Goal: Transaction & Acquisition: Purchase product/service

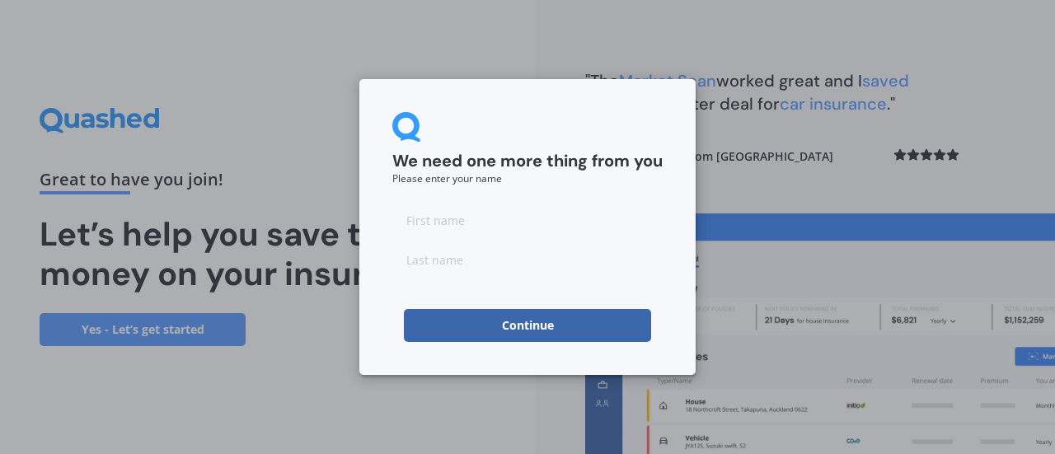
click at [493, 223] on input at bounding box center [527, 220] width 270 height 33
type input "[PERSON_NAME]"
click at [475, 258] on input at bounding box center [527, 259] width 270 height 33
type input "[PERSON_NAME]"
click at [513, 324] on button "Continue" at bounding box center [527, 325] width 247 height 33
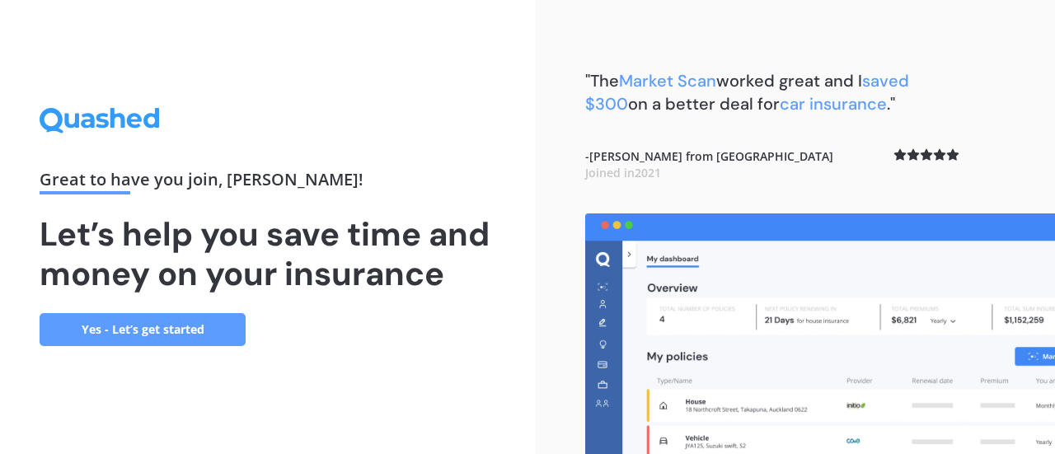
click at [155, 328] on link "Yes - Let’s get started" at bounding box center [143, 329] width 206 height 33
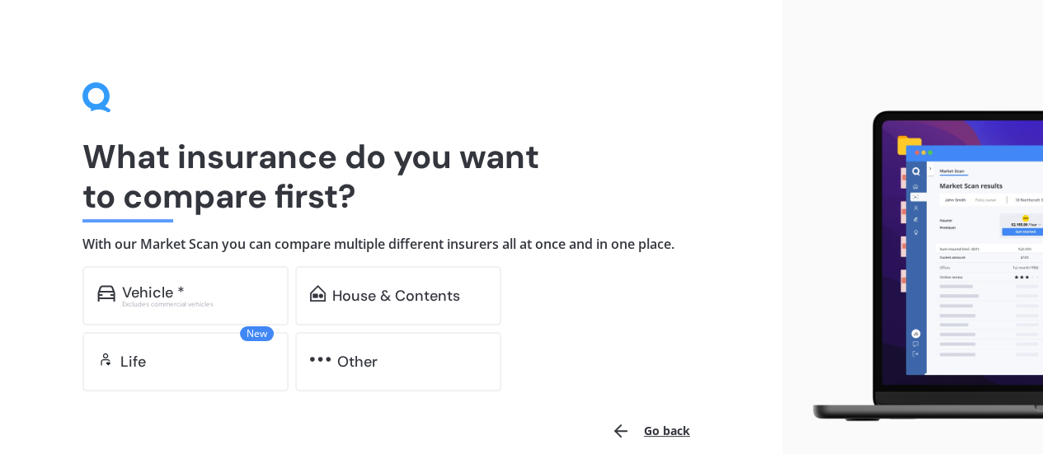
click at [355, 298] on div "House & Contents" at bounding box center [396, 296] width 128 height 16
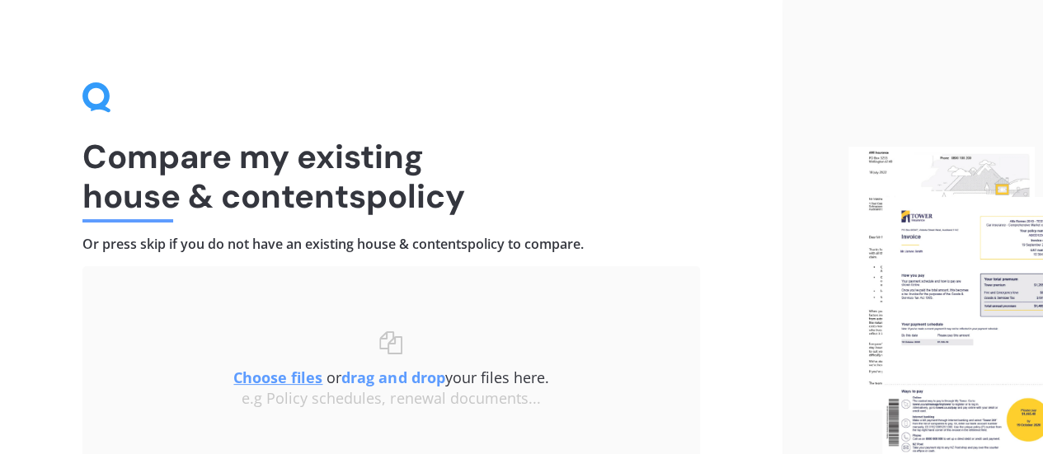
click at [302, 377] on u "Choose files" at bounding box center [277, 378] width 89 height 20
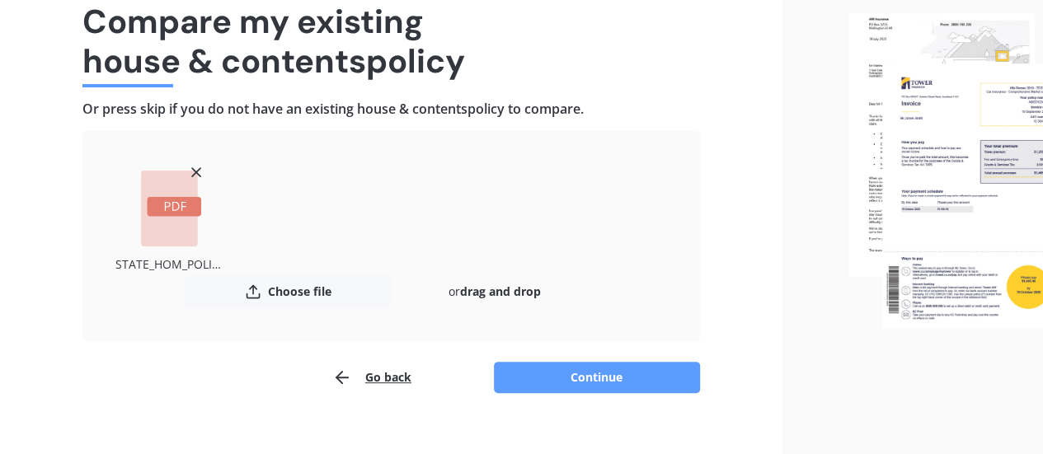
scroll to position [143, 0]
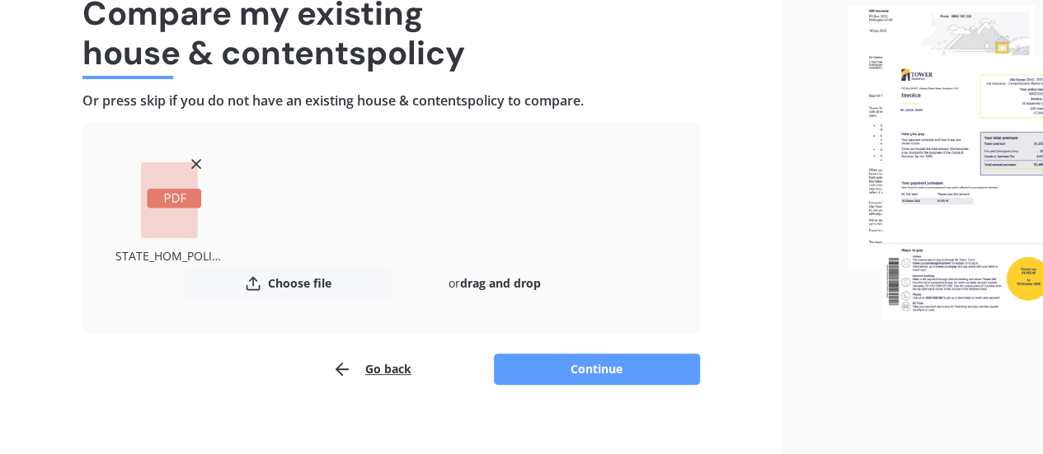
click at [576, 372] on button "Continue" at bounding box center [597, 369] width 206 height 31
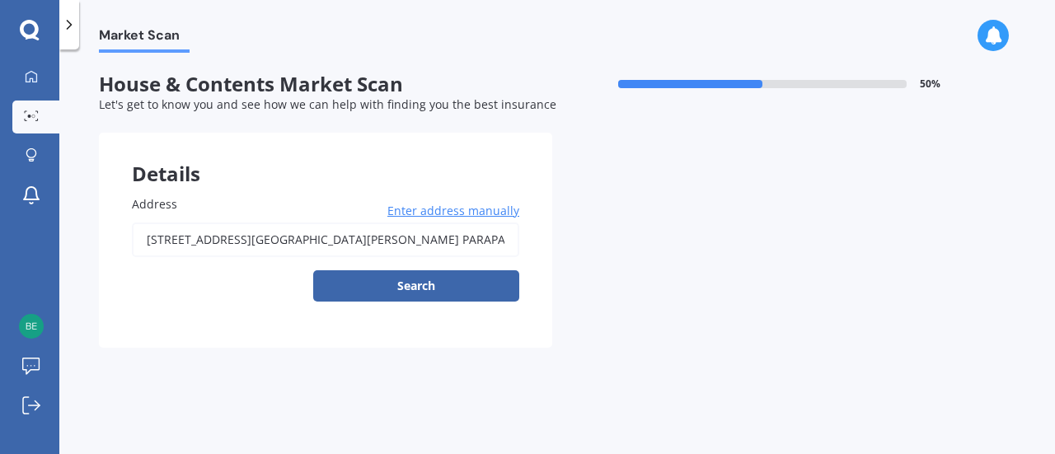
click at [497, 245] on input "[STREET_ADDRESS][GEOGRAPHIC_DATA][PERSON_NAME] PARAPARAUMU 5032" at bounding box center [325, 240] width 387 height 35
type input "[STREET_ADDRESS][PERSON_NAME]"
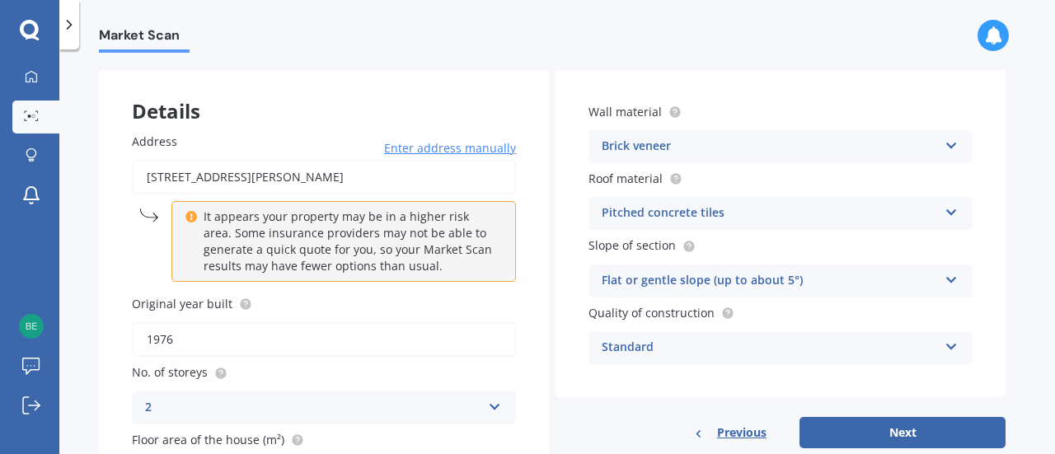
scroll to position [58, 0]
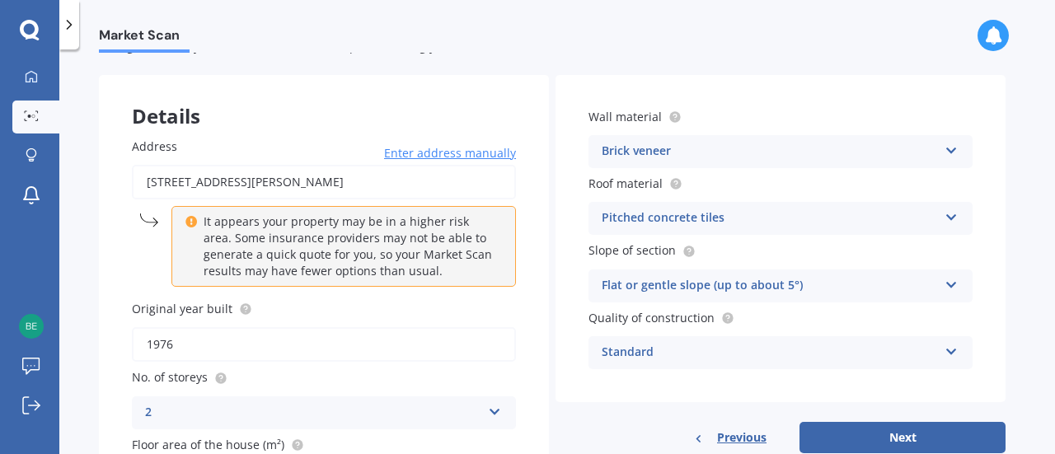
click at [952, 153] on icon at bounding box center [951, 148] width 14 height 12
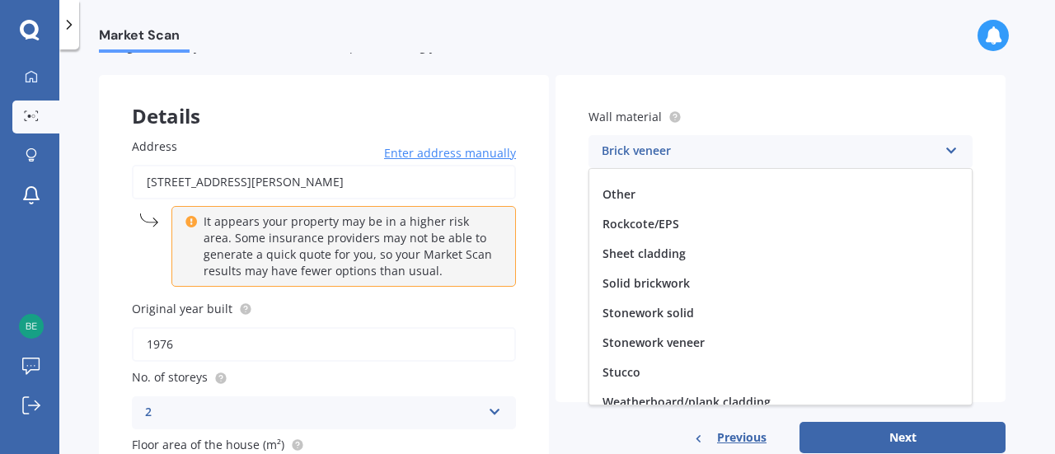
scroll to position [149, 0]
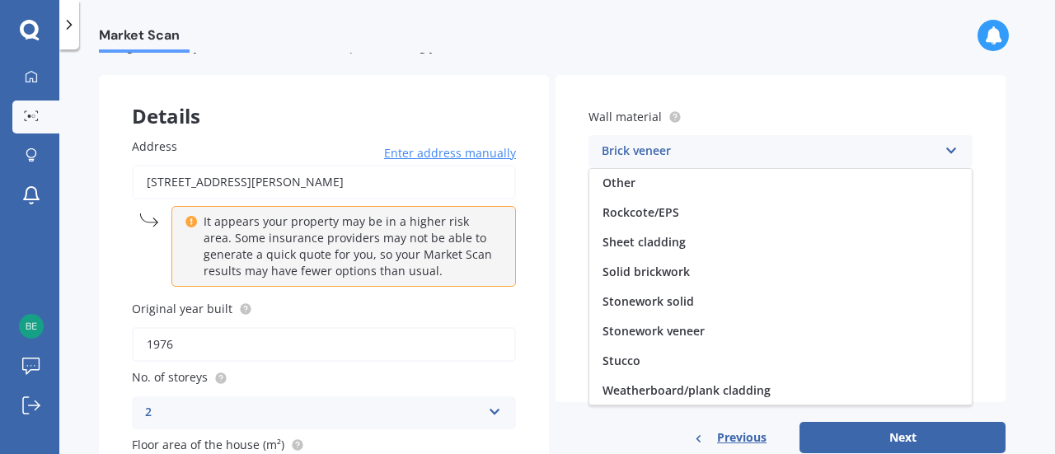
click at [663, 184] on div "Other" at bounding box center [780, 183] width 382 height 30
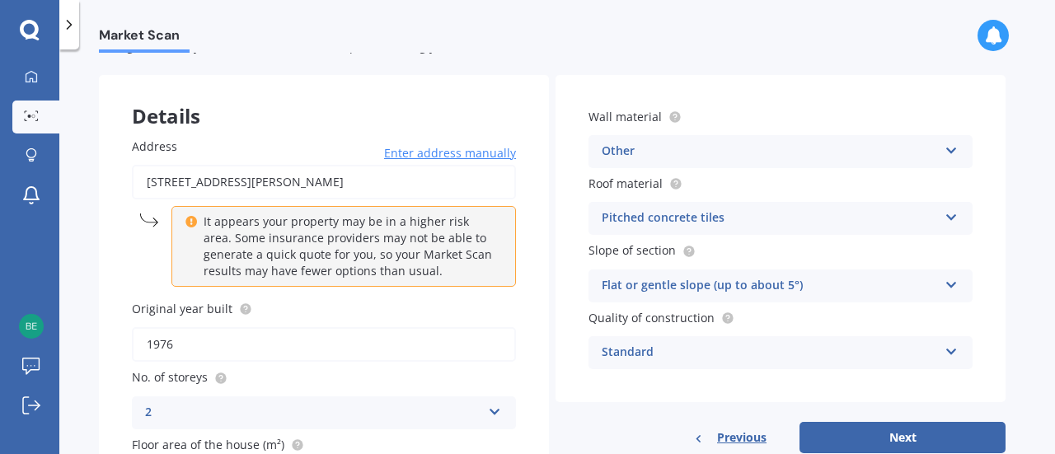
click at [951, 151] on icon at bounding box center [951, 148] width 14 height 12
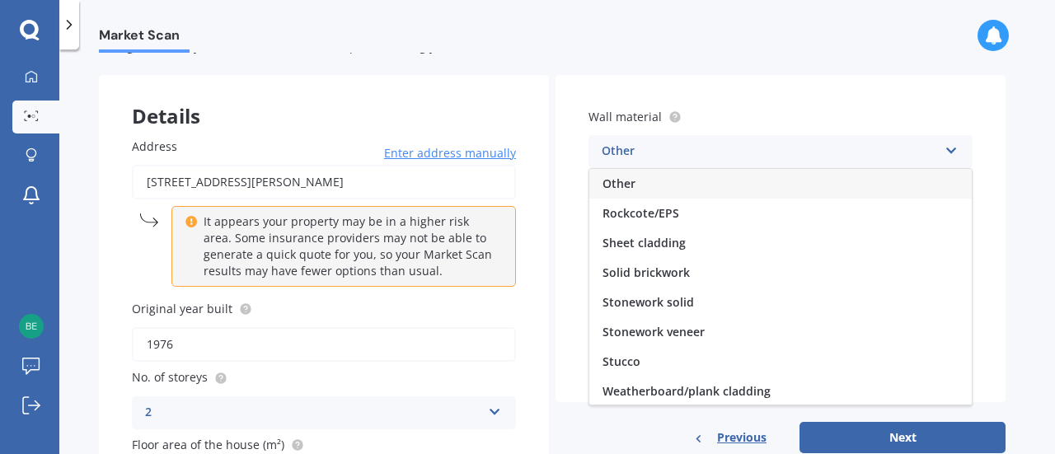
click at [674, 275] on span "Solid brickwork" at bounding box center [645, 273] width 87 height 16
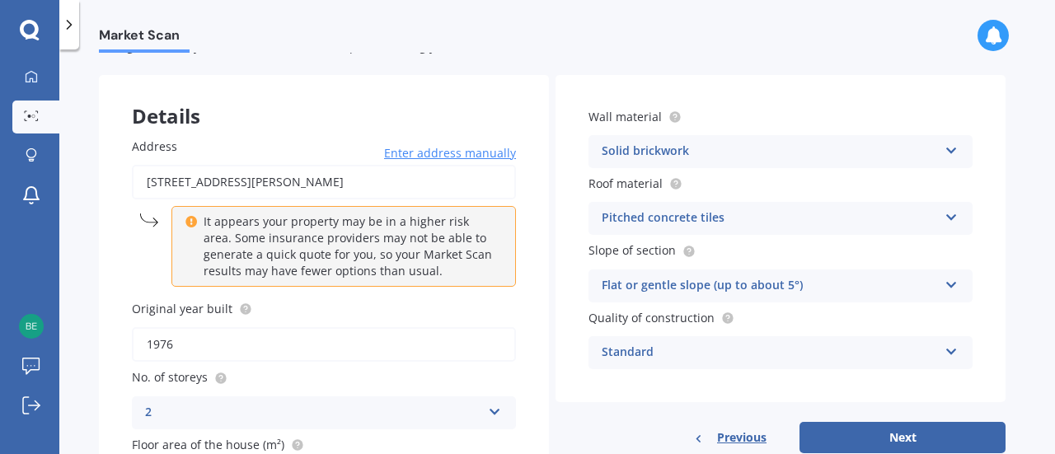
click at [954, 153] on icon at bounding box center [951, 148] width 14 height 12
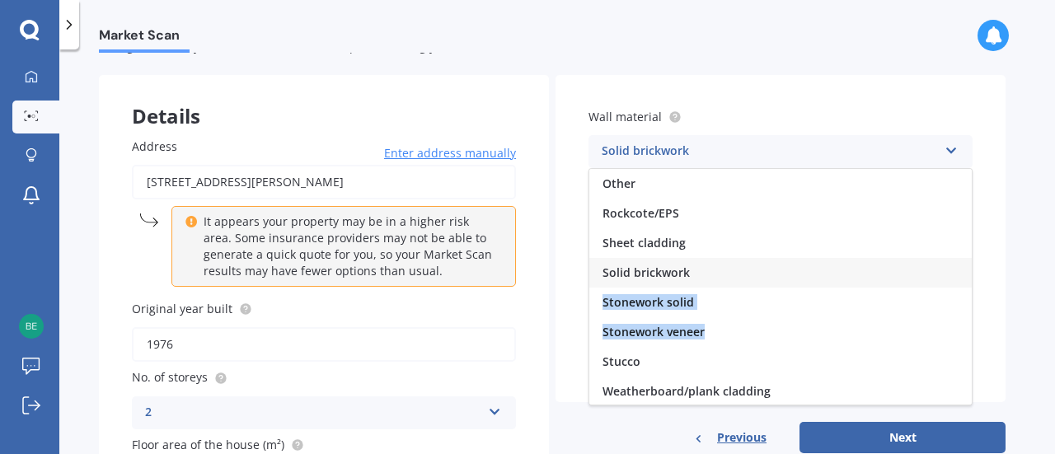
drag, startPoint x: 963, startPoint y: 273, endPoint x: 963, endPoint y: 325, distance: 51.9
click at [963, 325] on div "Artificial weatherboard/plank cladding Blockwork Brick veneer Double brick Mud …" at bounding box center [780, 286] width 384 height 237
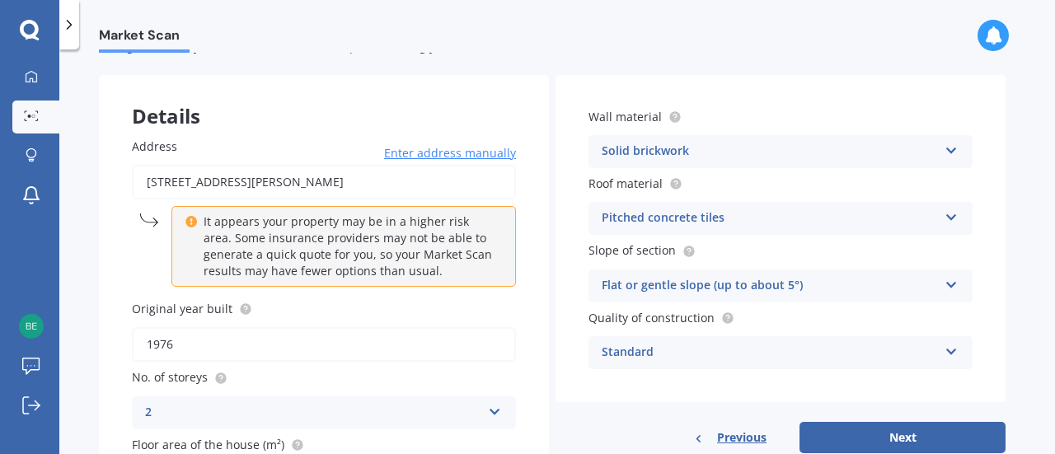
click at [951, 153] on icon at bounding box center [951, 148] width 14 height 12
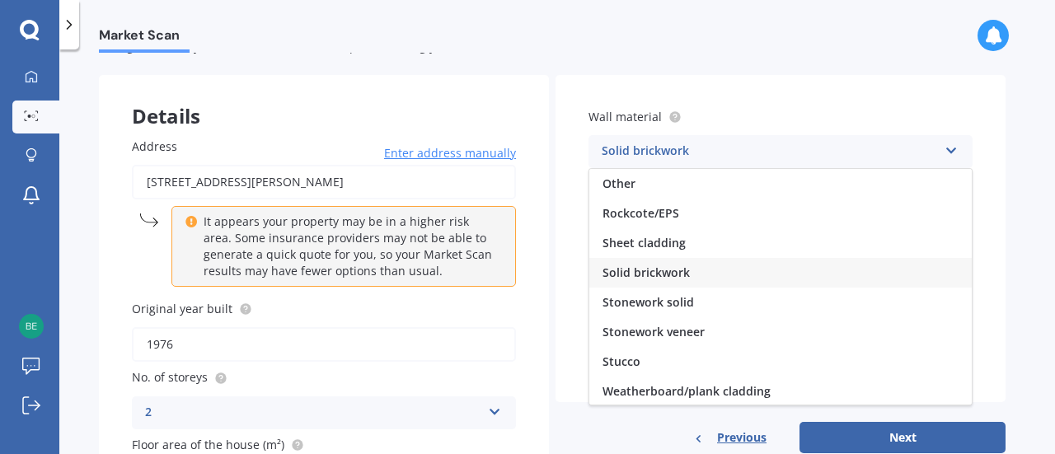
click at [735, 390] on span "Weatherboard/plank cladding" at bounding box center [686, 391] width 168 height 16
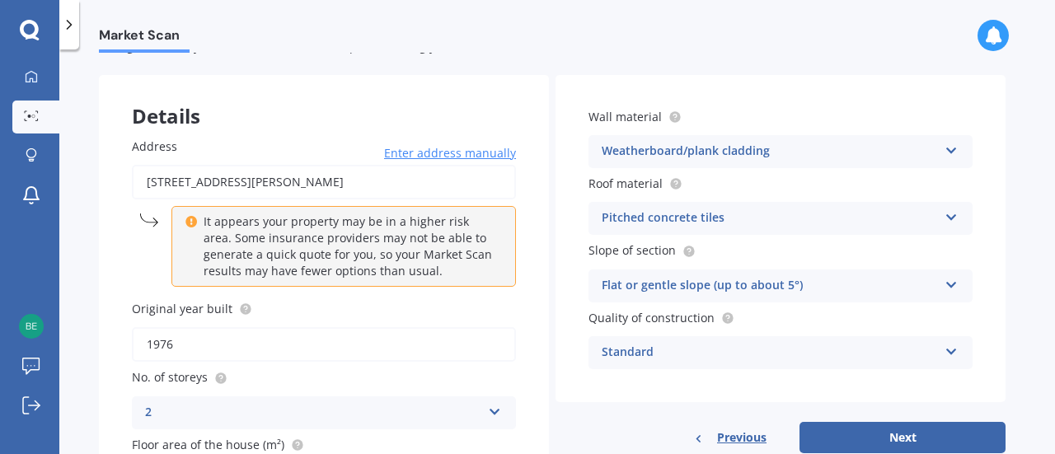
click at [951, 218] on icon at bounding box center [951, 215] width 14 height 12
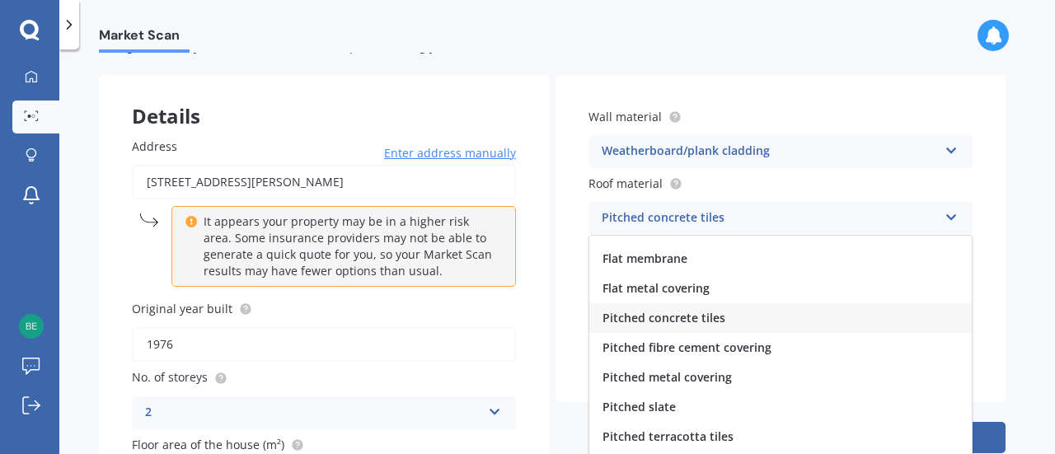
scroll to position [22, 0]
click at [719, 373] on span "Pitched metal covering" at bounding box center [666, 376] width 129 height 16
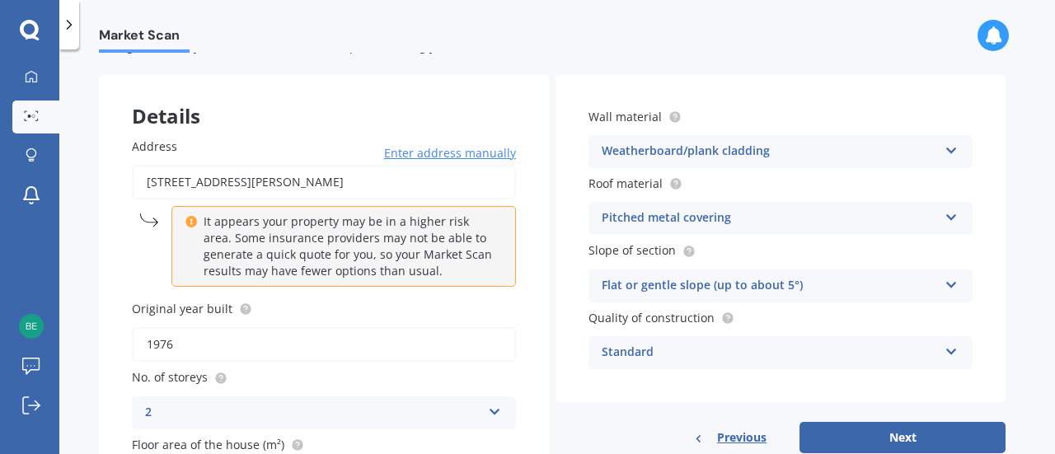
click at [948, 288] on icon at bounding box center [951, 282] width 14 height 12
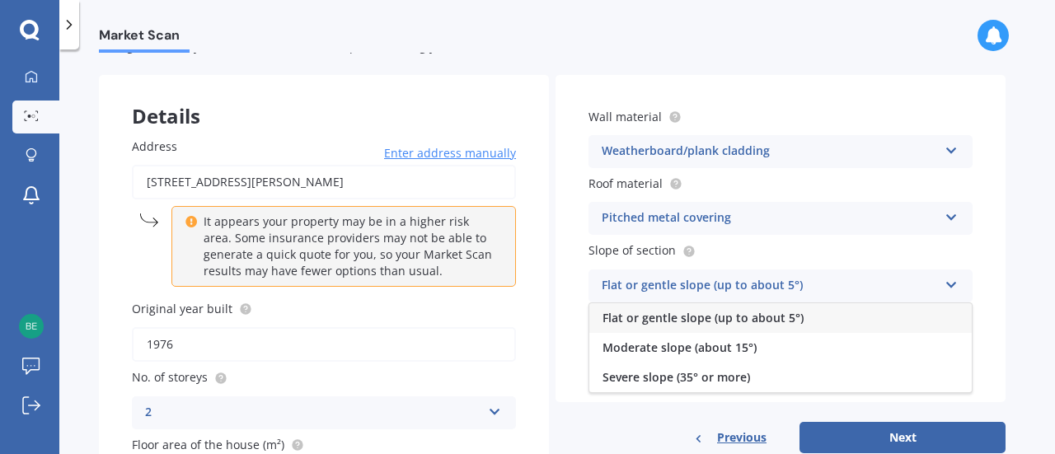
click at [771, 321] on span "Flat or gentle slope (up to about 5°)" at bounding box center [702, 318] width 201 height 16
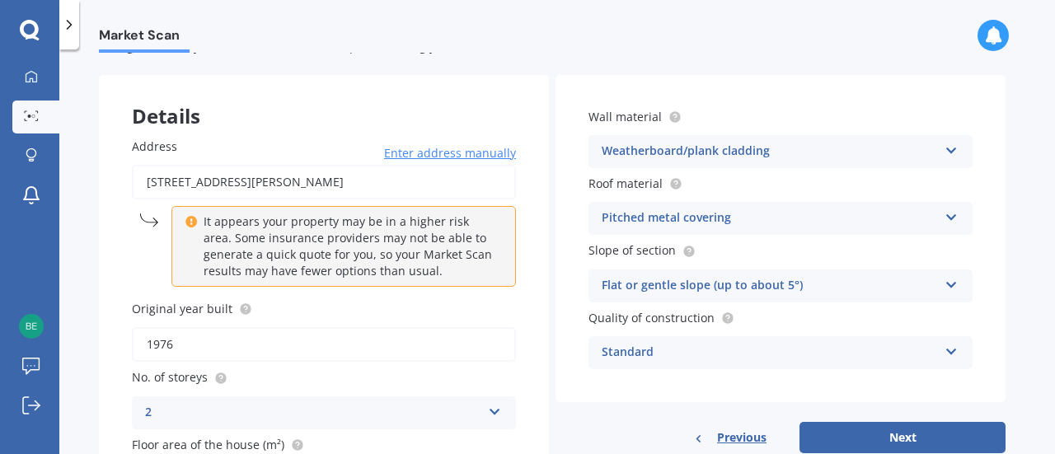
click at [954, 352] on icon at bounding box center [951, 349] width 14 height 12
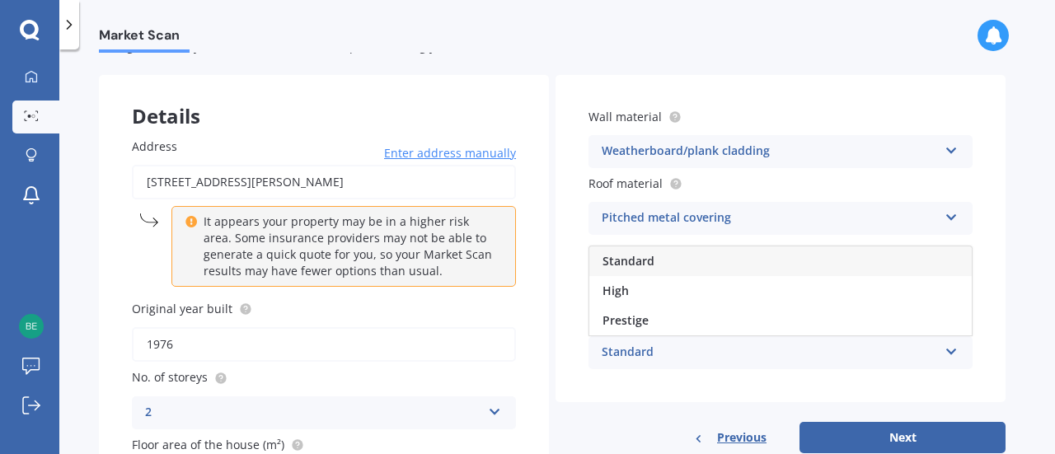
click at [954, 352] on icon at bounding box center [951, 349] width 14 height 12
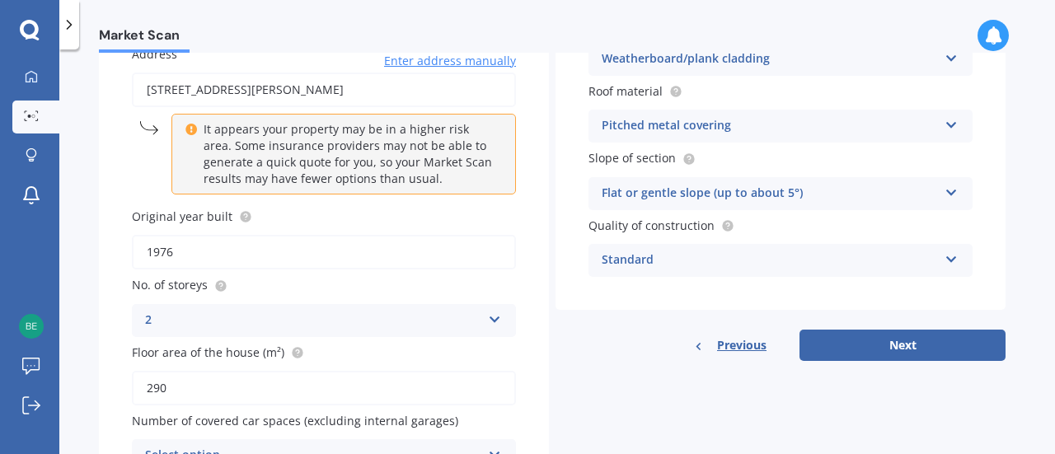
scroll to position [170, 0]
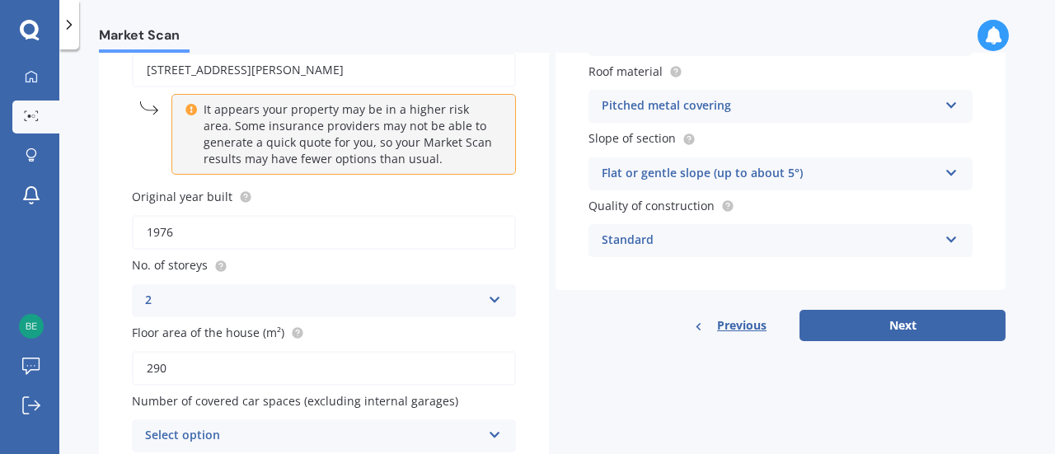
click at [901, 326] on button "Next" at bounding box center [902, 325] width 206 height 31
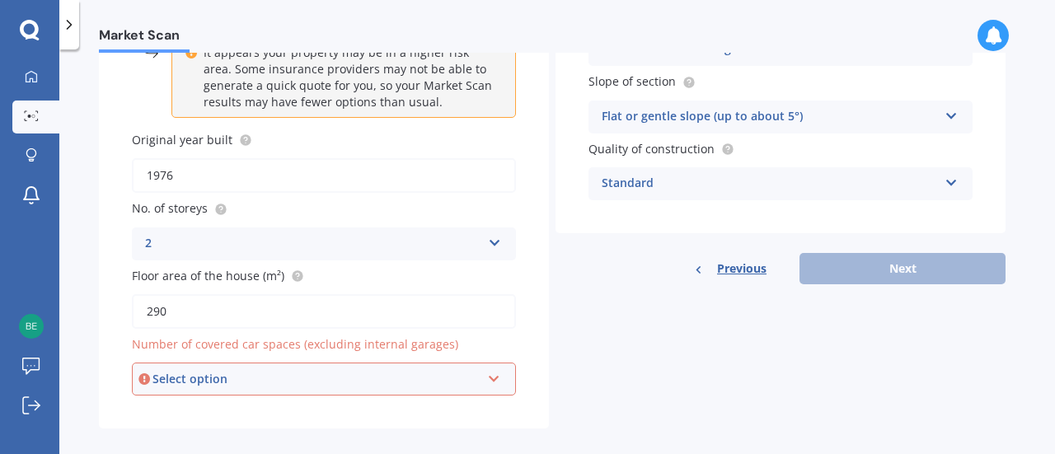
scroll to position [244, 0]
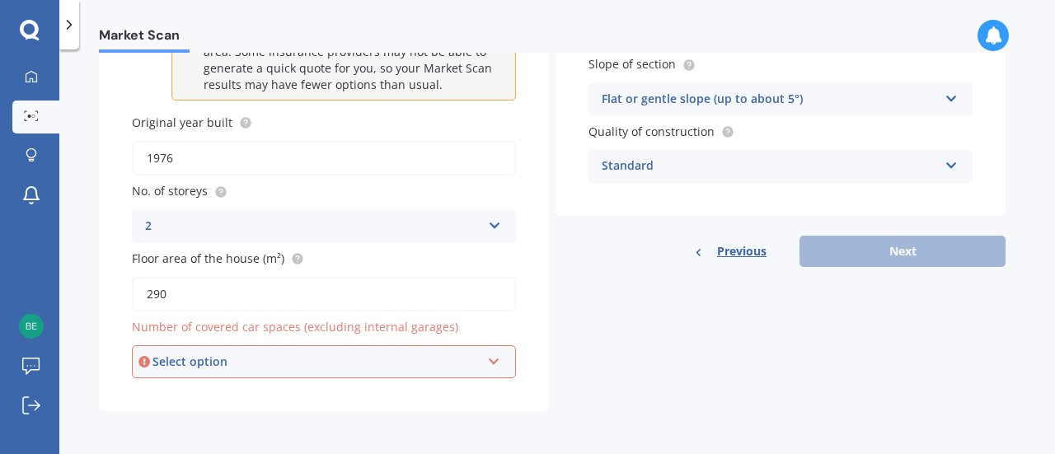
click at [494, 363] on icon at bounding box center [494, 359] width 14 height 12
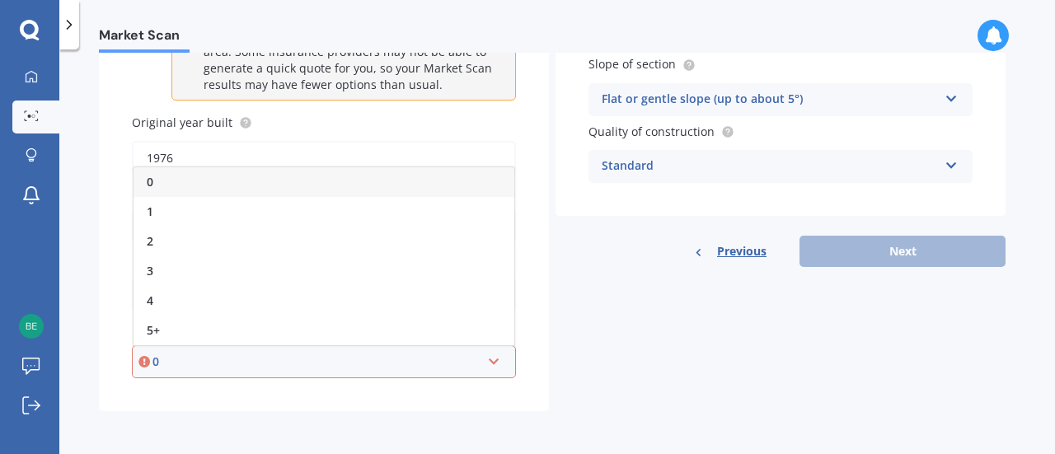
click at [158, 363] on div "0" at bounding box center [316, 362] width 328 height 18
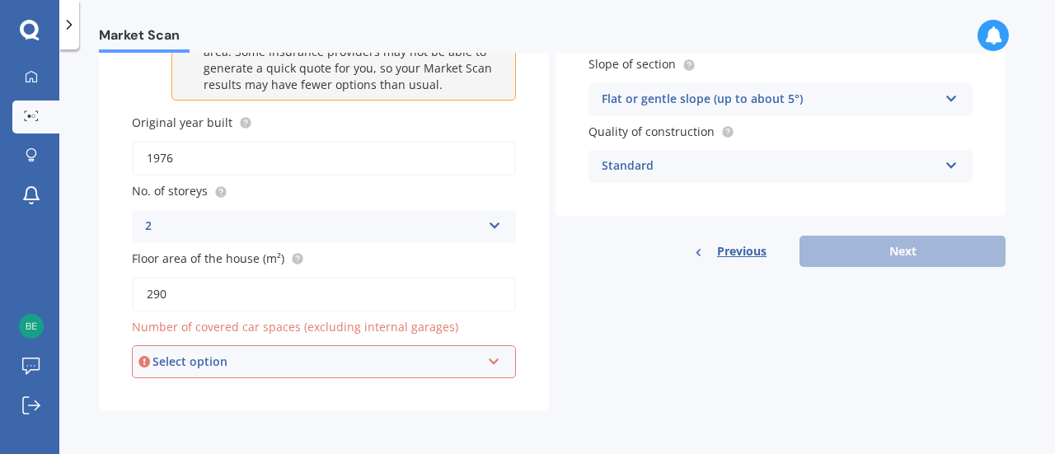
click at [496, 368] on div "Select option 0 1 2 3 4 5+" at bounding box center [324, 361] width 384 height 33
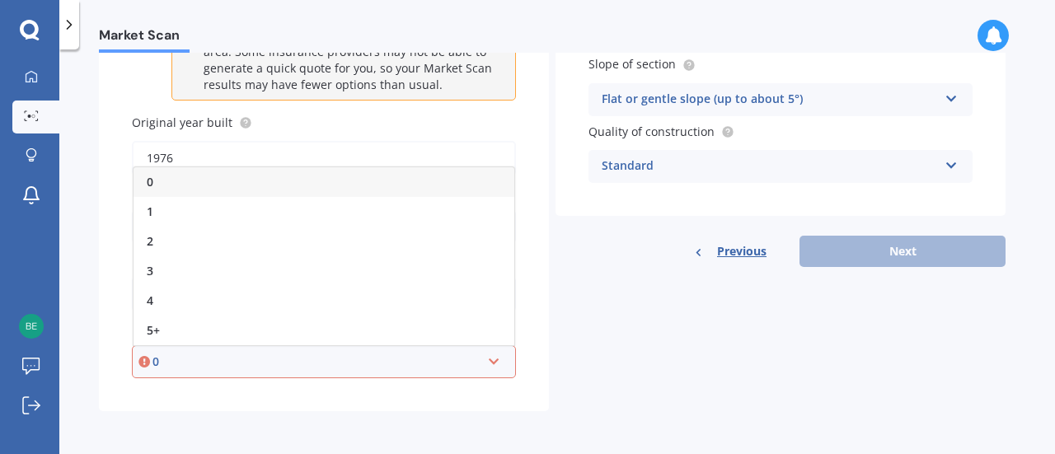
click at [176, 185] on div "0" at bounding box center [324, 182] width 381 height 30
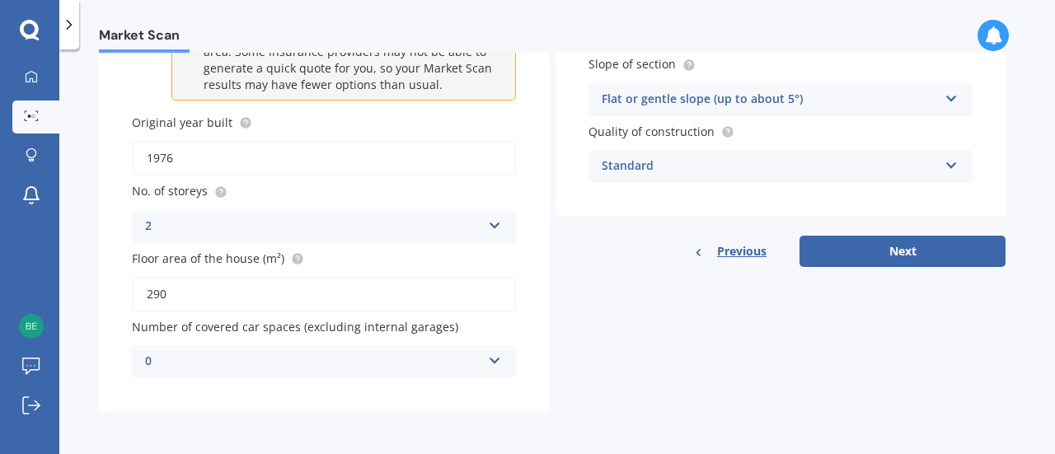
click at [902, 248] on button "Next" at bounding box center [902, 251] width 206 height 31
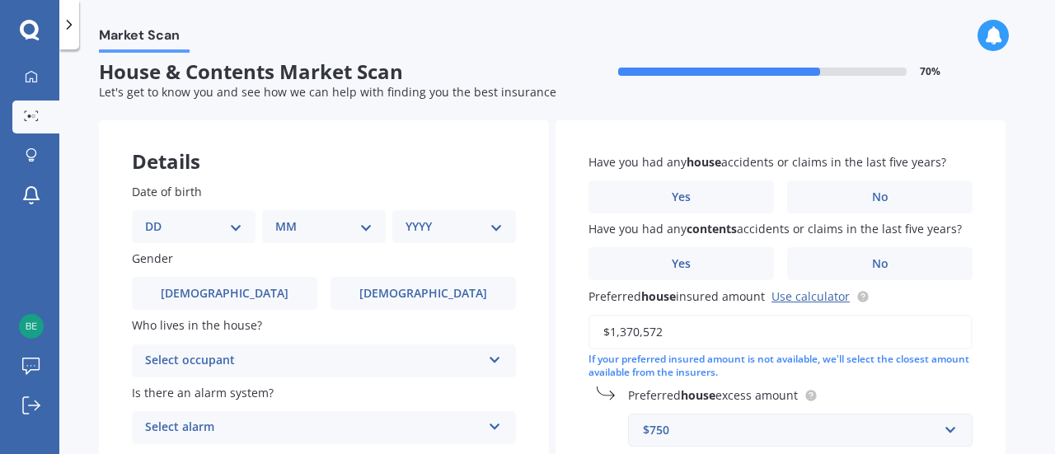
scroll to position [0, 0]
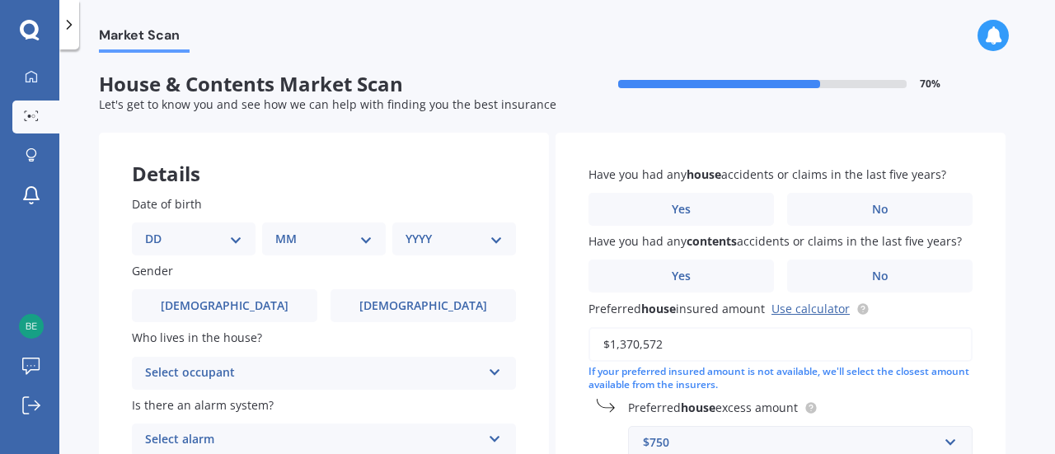
click at [237, 241] on select "DD 01 02 03 04 05 06 07 08 09 10 11 12 13 14 15 16 17 18 19 20 21 22 23 24 25 2…" at bounding box center [193, 239] width 97 height 18
select select "15"
click at [158, 230] on select "DD 01 02 03 04 05 06 07 08 09 10 11 12 13 14 15 16 17 18 19 20 21 22 23 24 25 2…" at bounding box center [193, 239] width 97 height 18
click at [363, 240] on select "MM 01 02 03 04 05 06 07 08 09 10 11 12" at bounding box center [327, 239] width 91 height 18
select select "03"
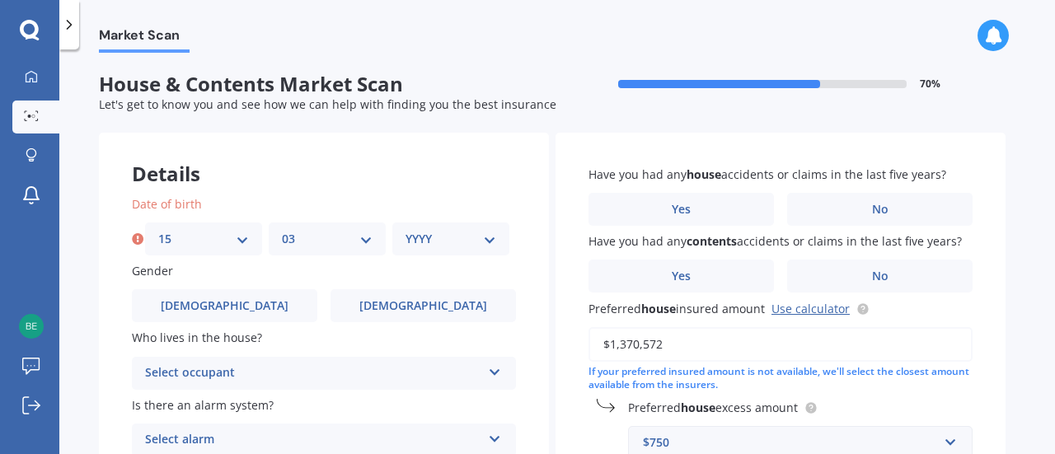
click at [282, 230] on select "MM 01 02 03 04 05 06 07 08 09 10 11 12" at bounding box center [327, 239] width 91 height 18
click at [493, 245] on select "YYYY 2009 2008 2007 2006 2005 2004 2003 2002 2001 2000 1999 1998 1997 1996 1995…" at bounding box center [450, 239] width 91 height 18
select select "1951"
click at [405, 230] on select "YYYY 2009 2008 2007 2006 2005 2004 2003 2002 2001 2000 1999 1998 1997 1996 1995…" at bounding box center [450, 239] width 91 height 18
click at [427, 311] on span "[DEMOGRAPHIC_DATA]" at bounding box center [423, 306] width 128 height 14
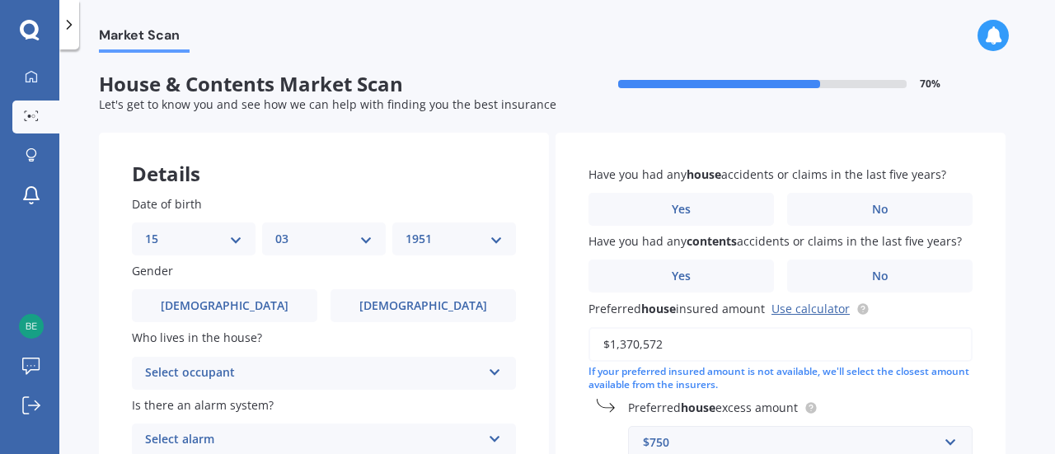
click at [0, 0] on input "[DEMOGRAPHIC_DATA]" at bounding box center [0, 0] width 0 height 0
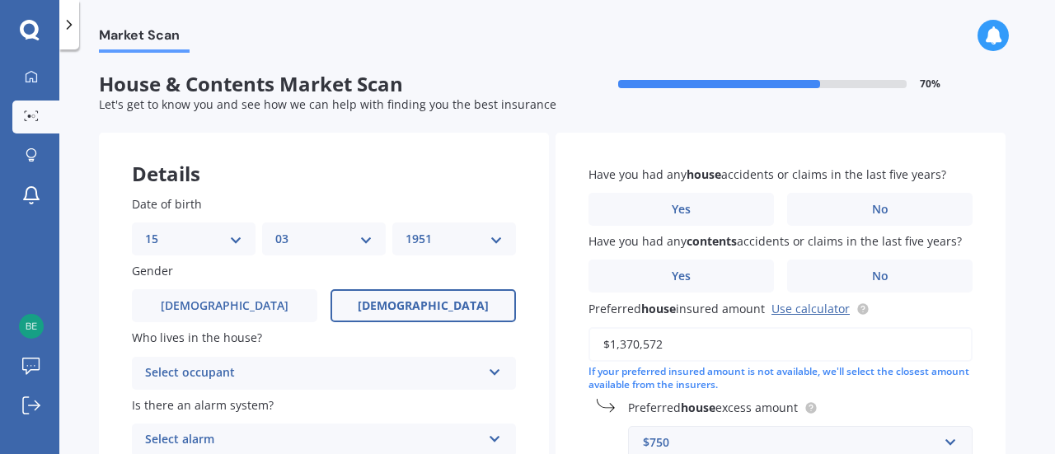
click at [494, 372] on icon at bounding box center [495, 369] width 14 height 12
click at [187, 435] on span "Owner + Boarder" at bounding box center [194, 435] width 96 height 16
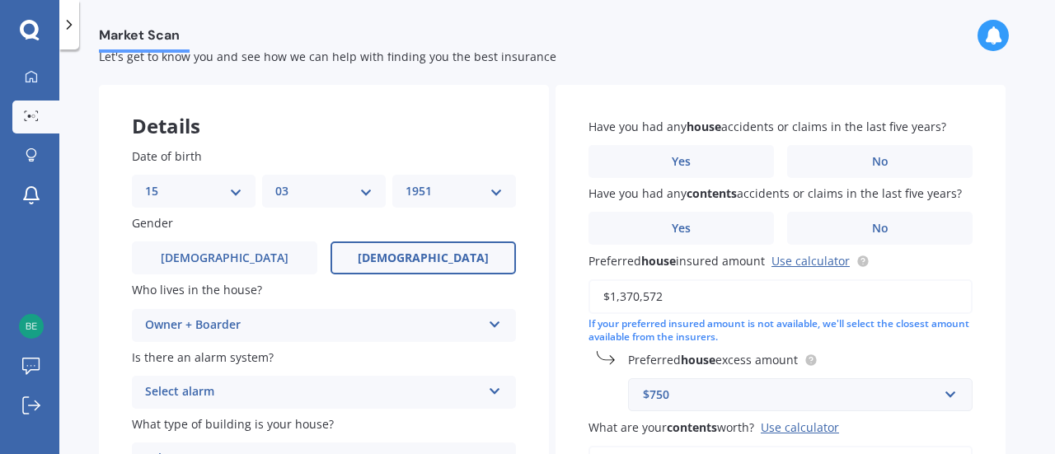
scroll to position [94, 0]
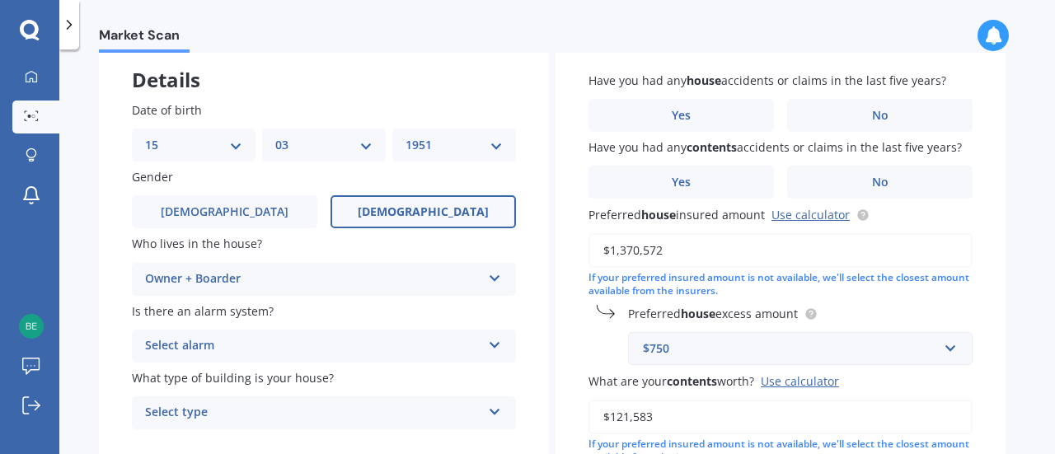
click at [494, 343] on icon at bounding box center [495, 342] width 14 height 12
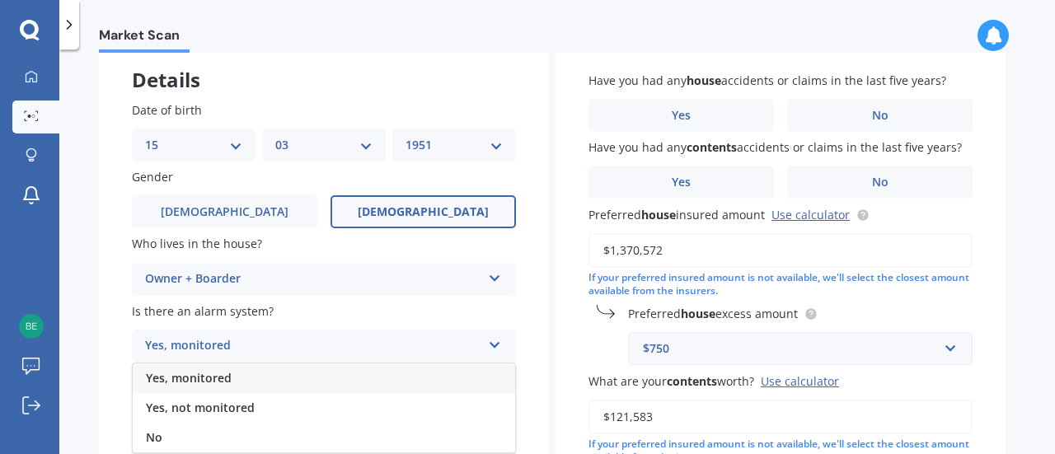
click at [254, 411] on div "Yes, not monitored" at bounding box center [324, 408] width 382 height 30
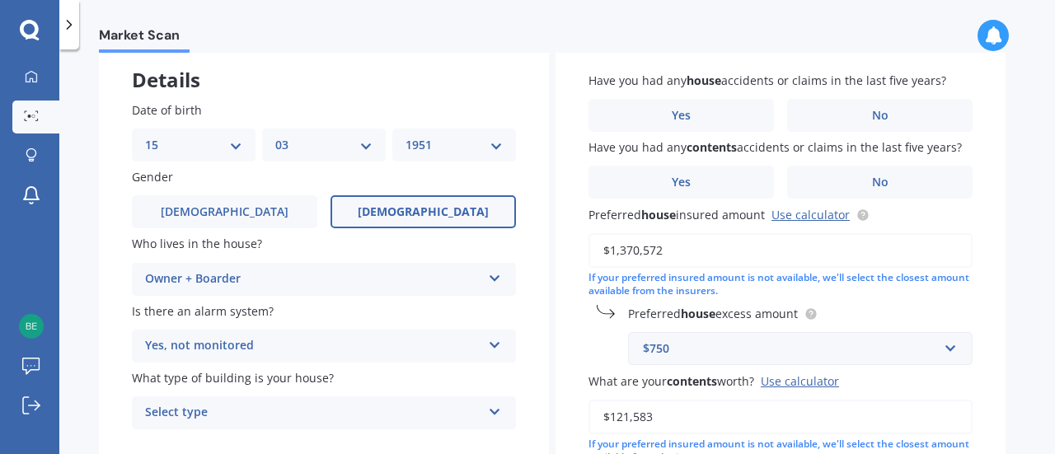
click at [496, 415] on icon at bounding box center [495, 409] width 14 height 12
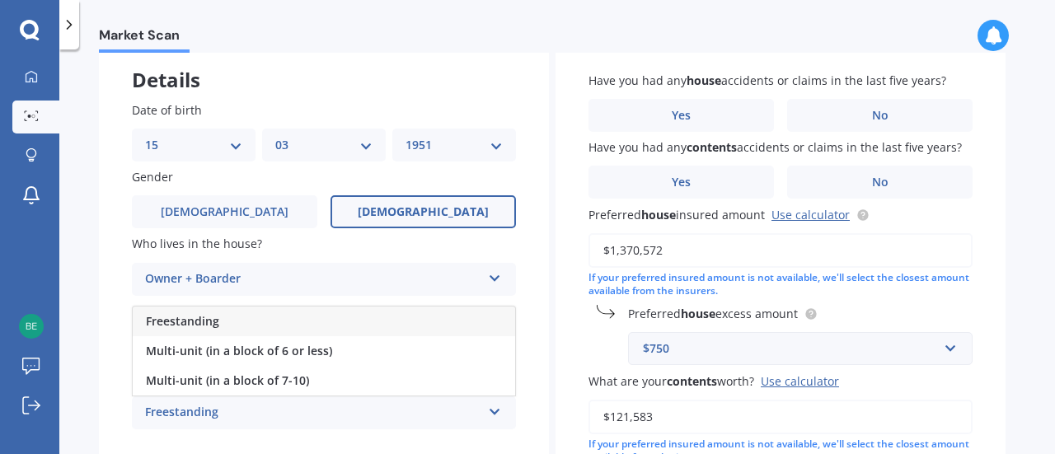
click at [204, 326] on span "Freestanding" at bounding box center [182, 321] width 73 height 16
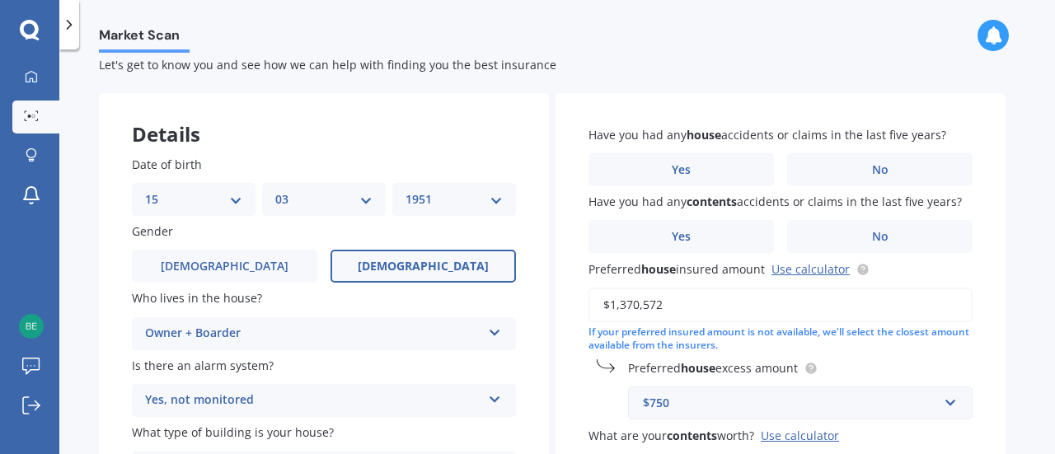
scroll to position [35, 0]
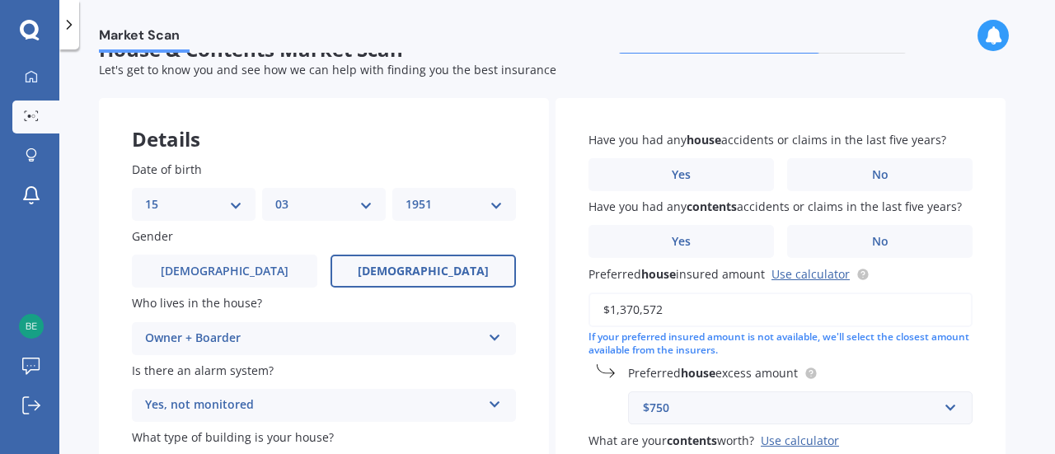
click at [886, 180] on span "No" at bounding box center [880, 175] width 16 height 14
click at [0, 0] on input "No" at bounding box center [0, 0] width 0 height 0
click at [881, 244] on span "No" at bounding box center [880, 242] width 16 height 14
click at [0, 0] on input "No" at bounding box center [0, 0] width 0 height 0
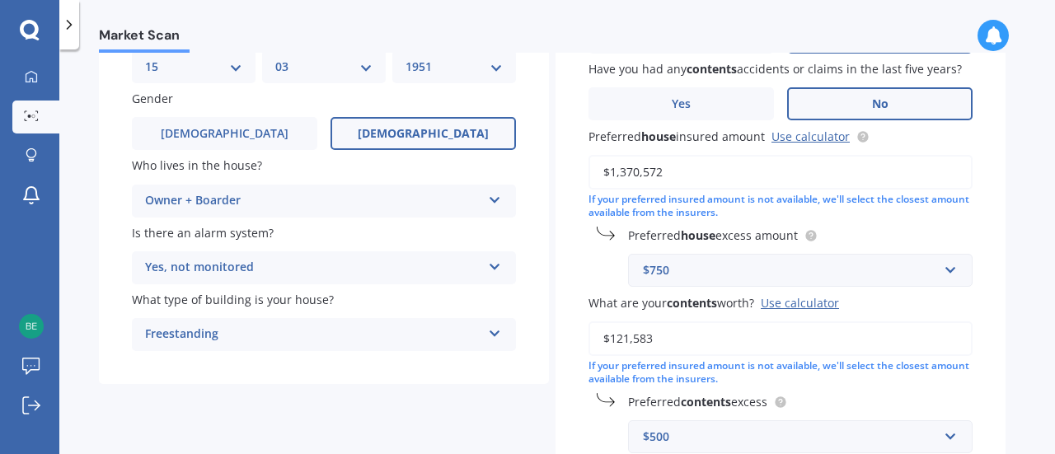
scroll to position [177, 0]
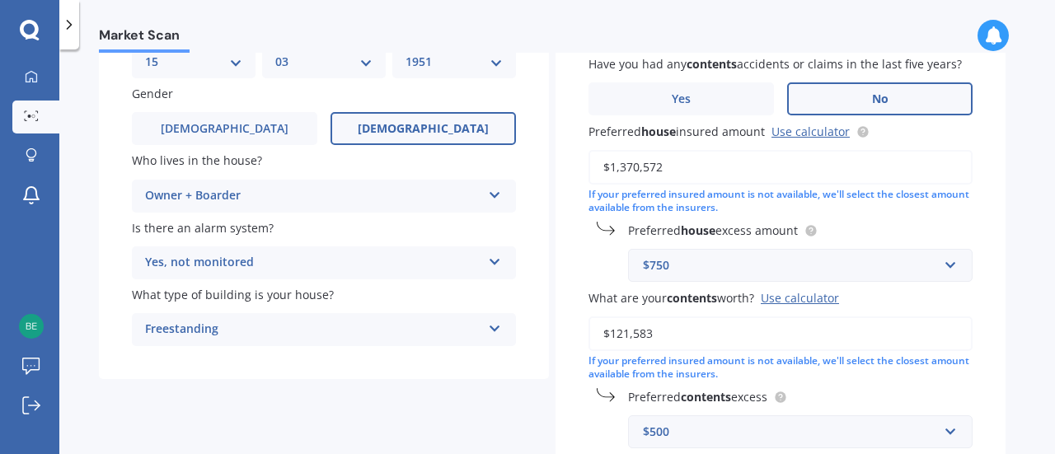
drag, startPoint x: 1045, startPoint y: 293, endPoint x: 1046, endPoint y: 349, distance: 56.9
click at [1046, 349] on div "Market Scan House & Contents Market Scan 70 % Let's get to know you and see how…" at bounding box center [557, 255] width 996 height 405
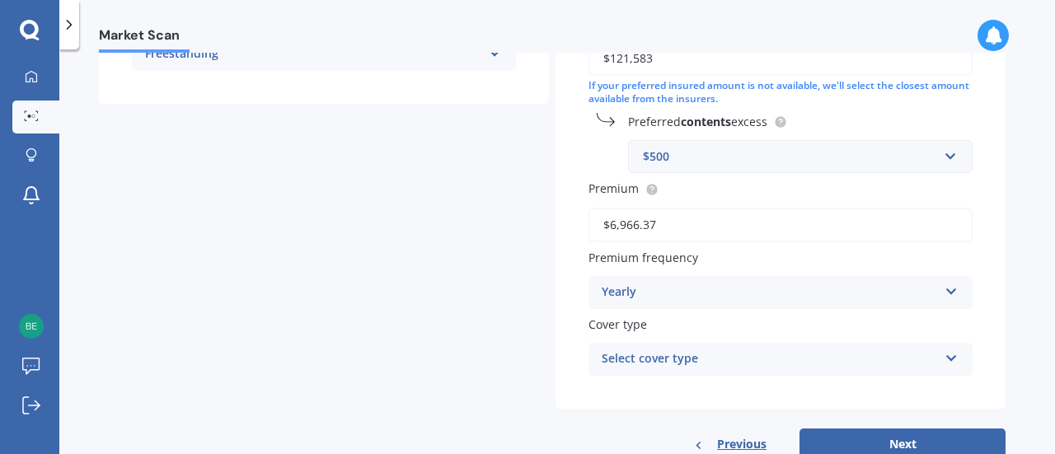
scroll to position [454, 0]
click at [949, 359] on icon at bounding box center [951, 354] width 14 height 12
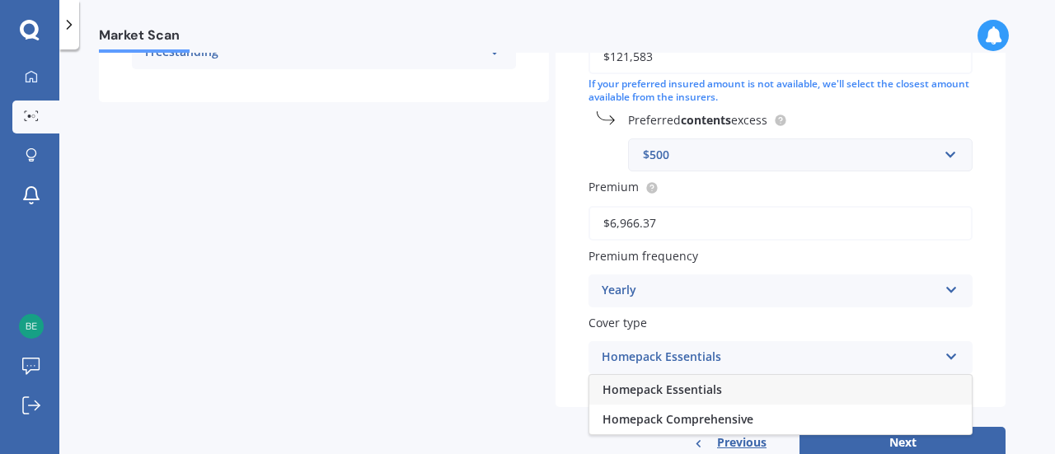
click at [745, 423] on span "Homepack Comprehensive" at bounding box center [677, 419] width 151 height 16
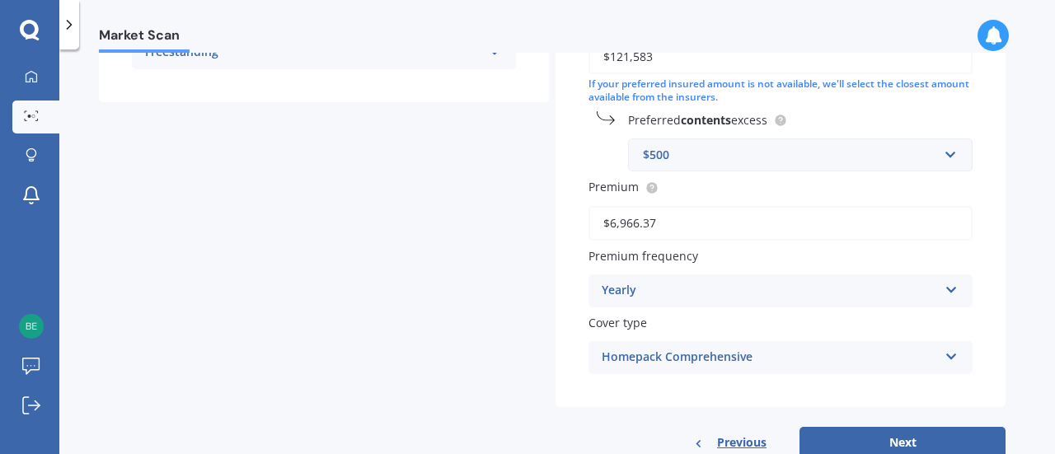
scroll to position [503, 0]
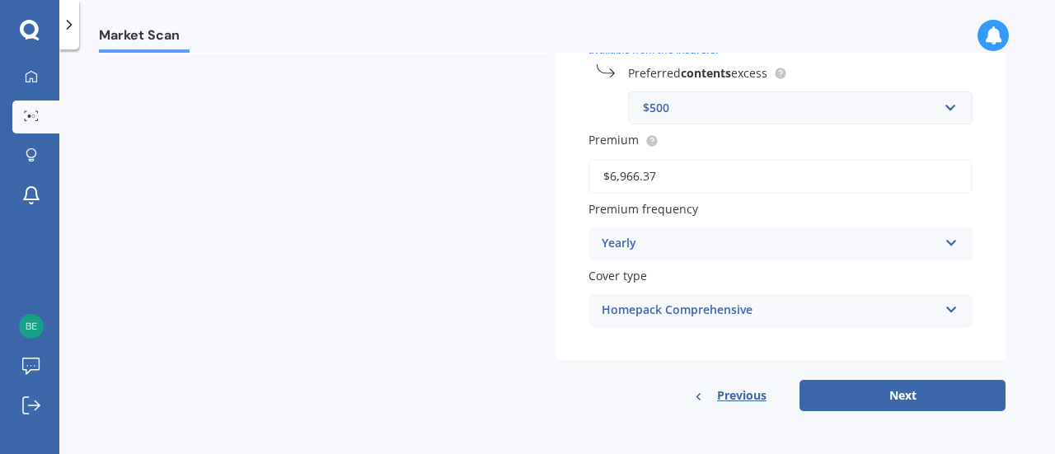
click at [902, 393] on button "Next" at bounding box center [902, 395] width 206 height 31
select select "15"
select select "03"
select select "1951"
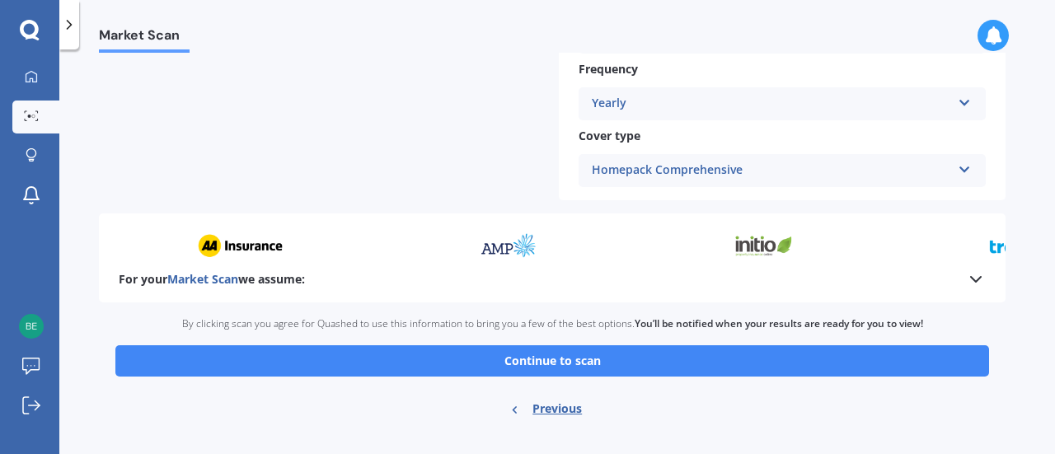
scroll to position [830, 0]
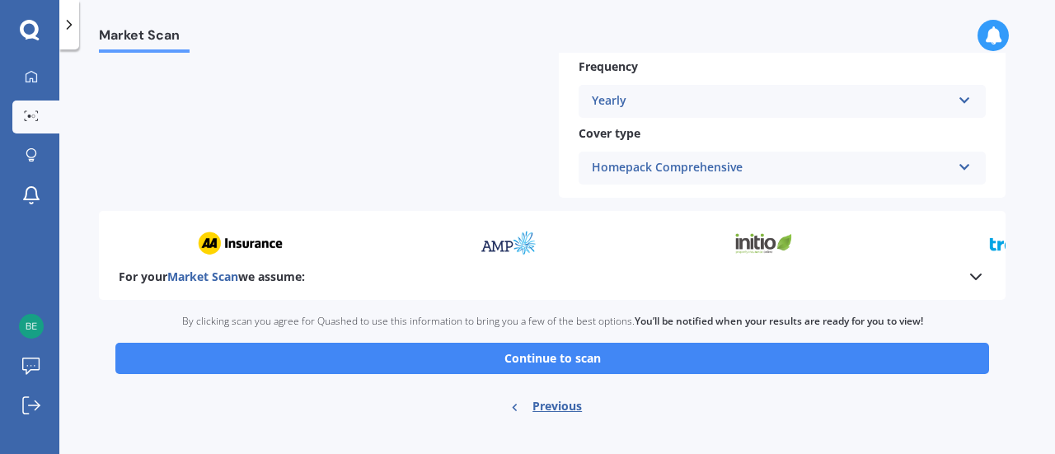
click at [574, 363] on button "Continue to scan" at bounding box center [552, 358] width 874 height 31
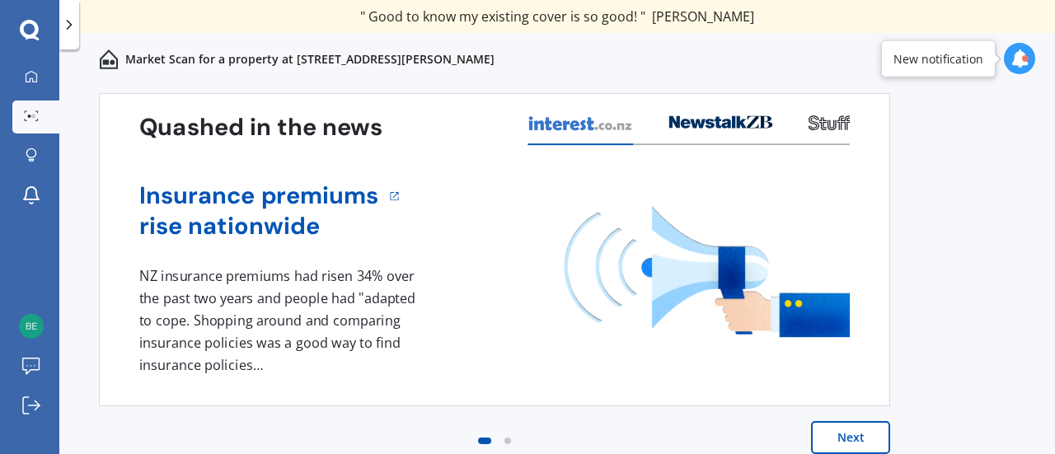
scroll to position [77, 0]
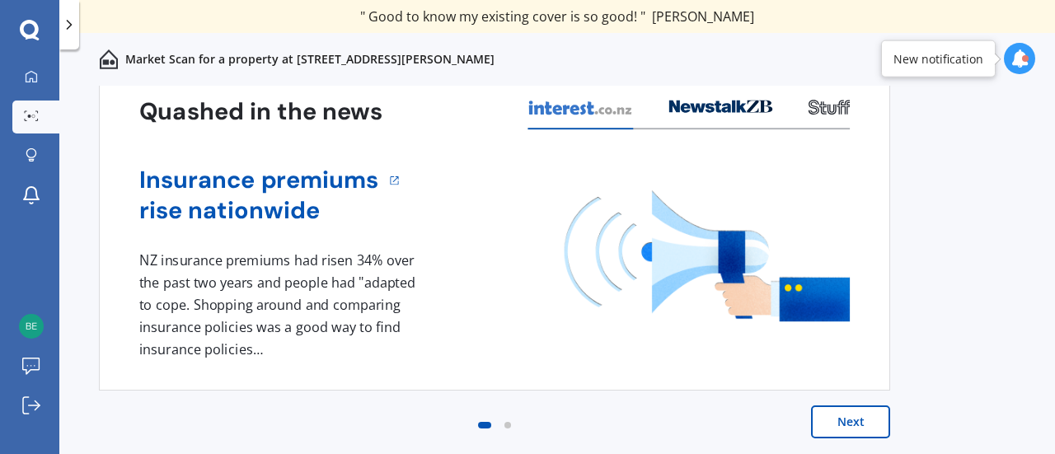
click at [847, 424] on button "Next" at bounding box center [850, 421] width 79 height 33
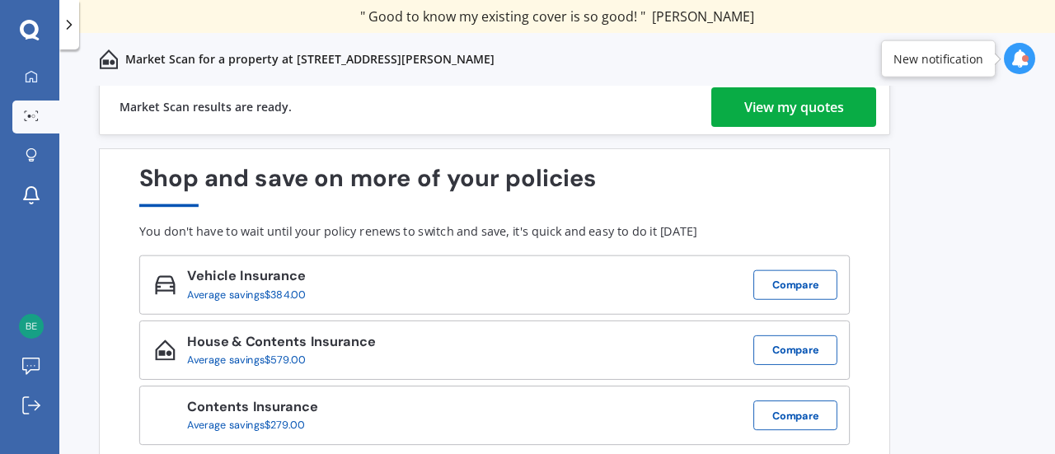
scroll to position [0, 0]
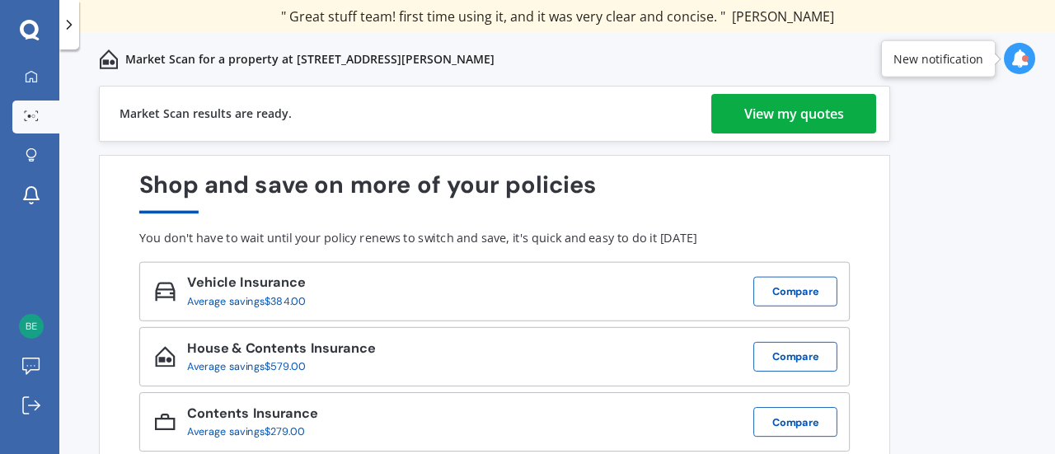
click at [778, 117] on div "View my quotes" at bounding box center [794, 114] width 100 height 40
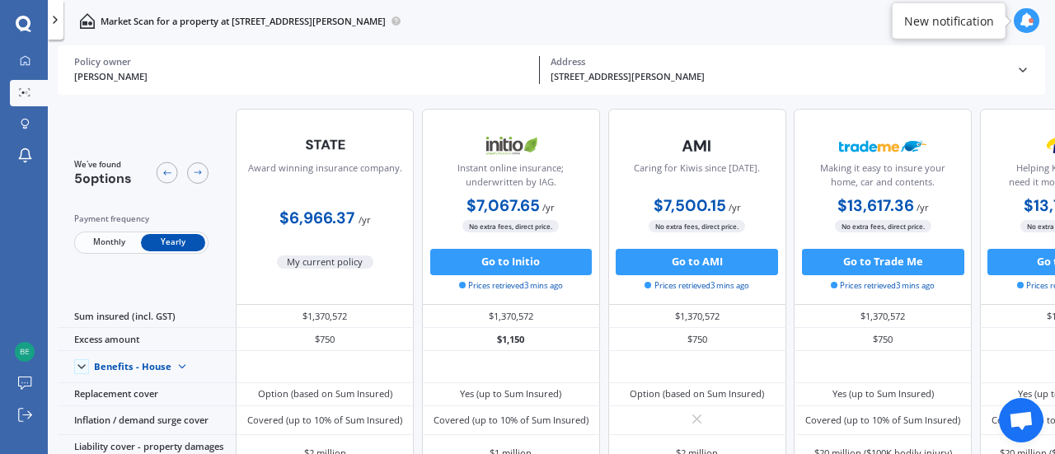
click at [98, 237] on span "Monthly" at bounding box center [109, 242] width 64 height 17
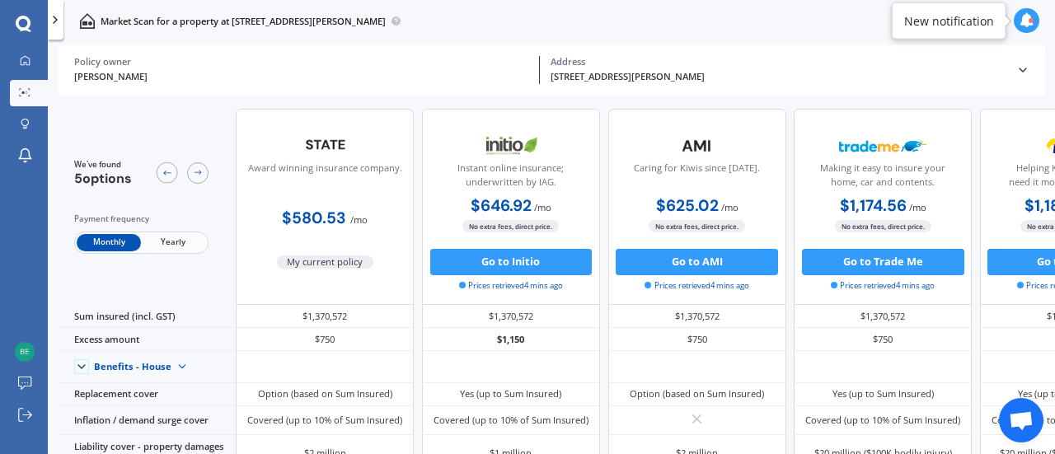
click at [1022, 19] on icon at bounding box center [1026, 20] width 15 height 15
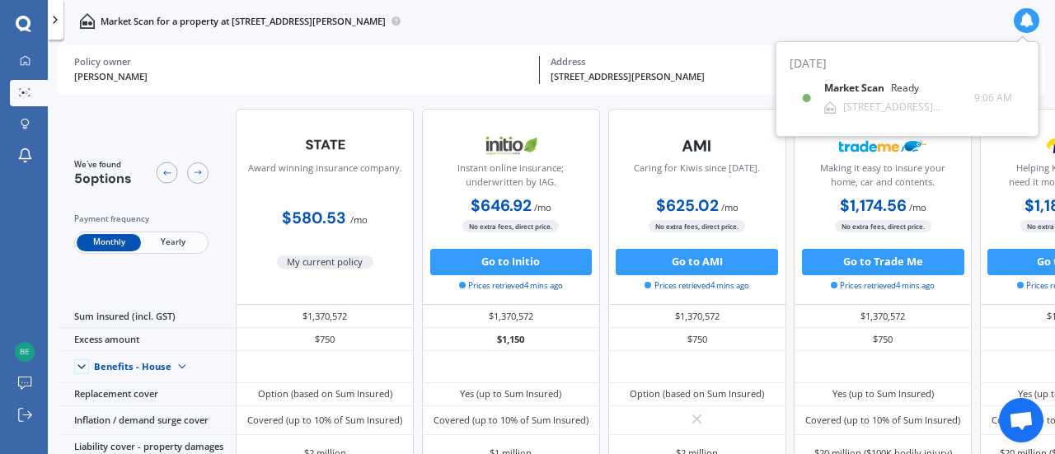
click at [684, 25] on div "Market Scan for a property at [STREET_ADDRESS][PERSON_NAME]" at bounding box center [551, 21] width 1007 height 42
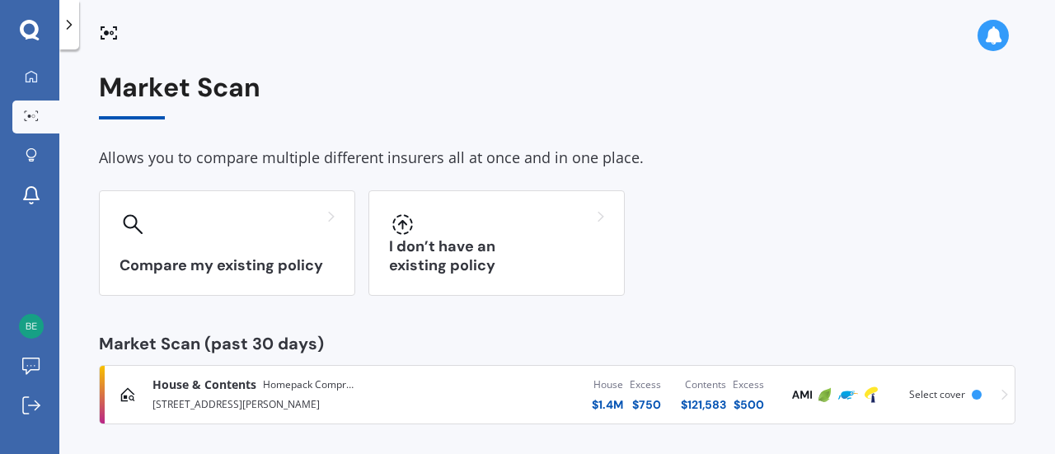
scroll to position [7, 0]
